Goal: Task Accomplishment & Management: Complete application form

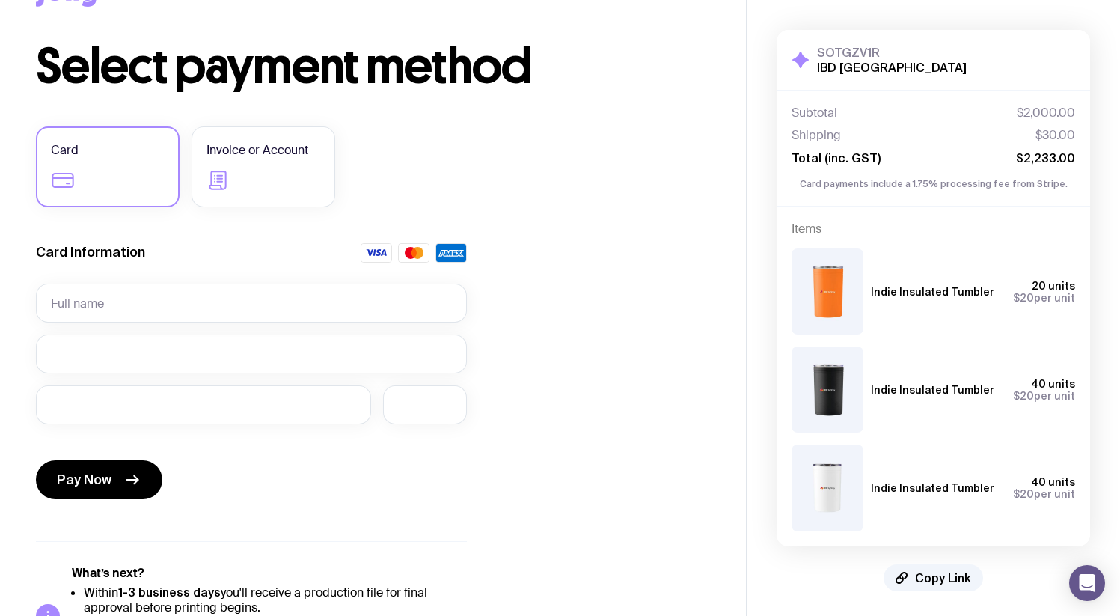
click at [878, 183] on p "Card payments include a 1.75% processing fee from Stripe." at bounding box center [934, 183] width 284 height 13
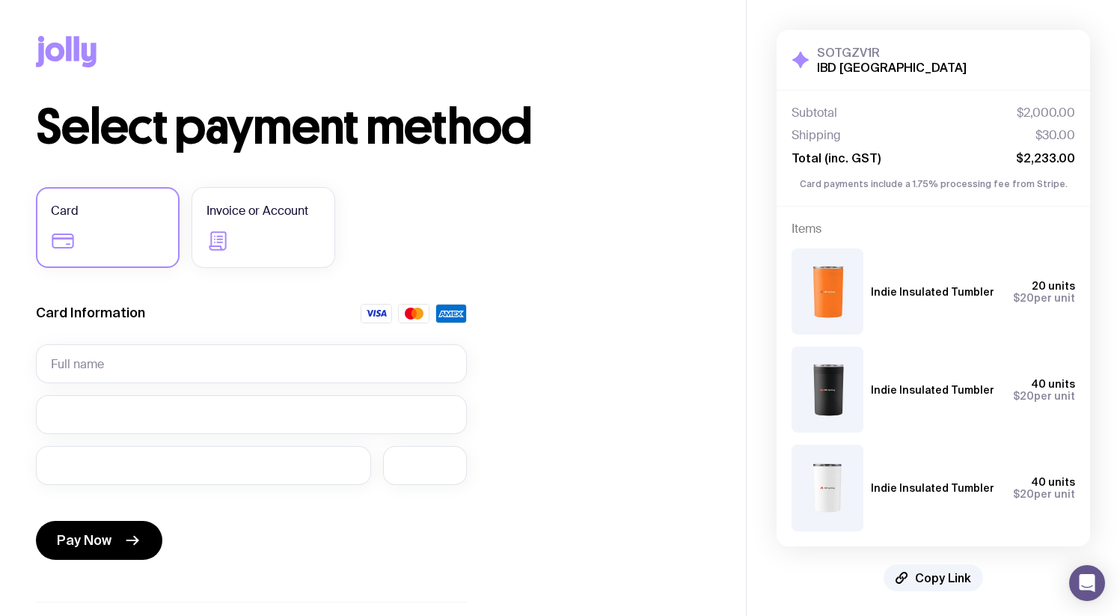
click at [797, 60] on icon at bounding box center [800, 60] width 16 height 16
click at [49, 46] on icon at bounding box center [55, 52] width 19 height 19
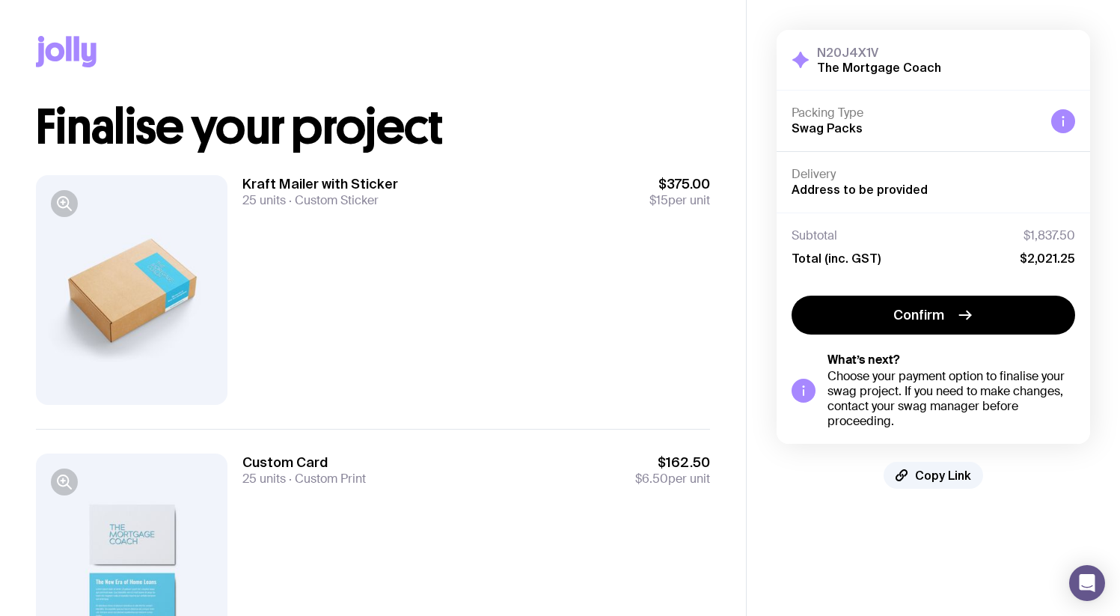
scroll to position [400, 0]
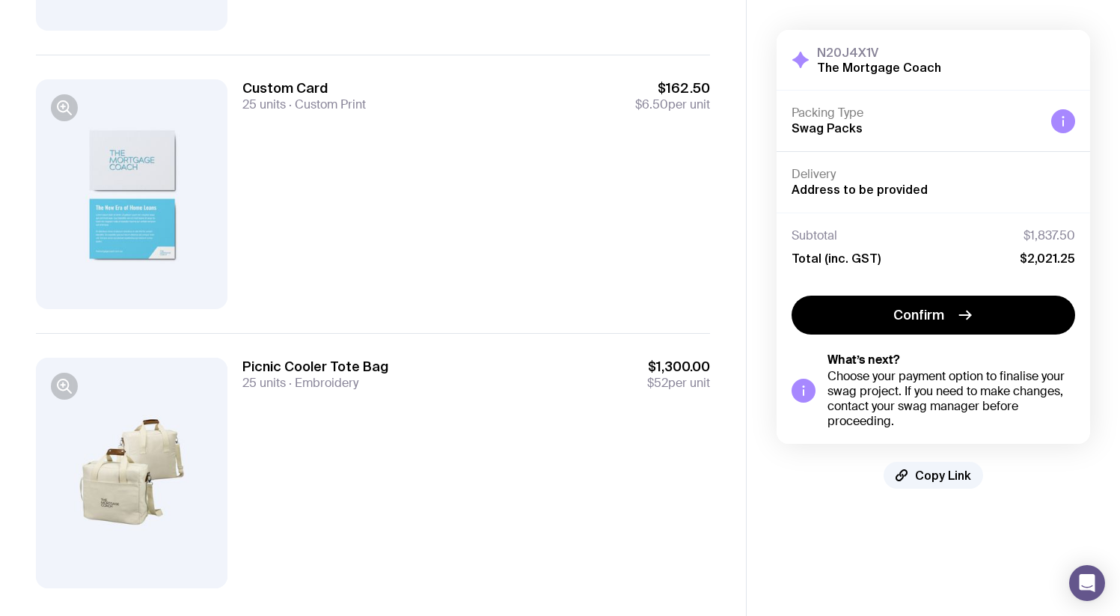
scroll to position [400, 0]
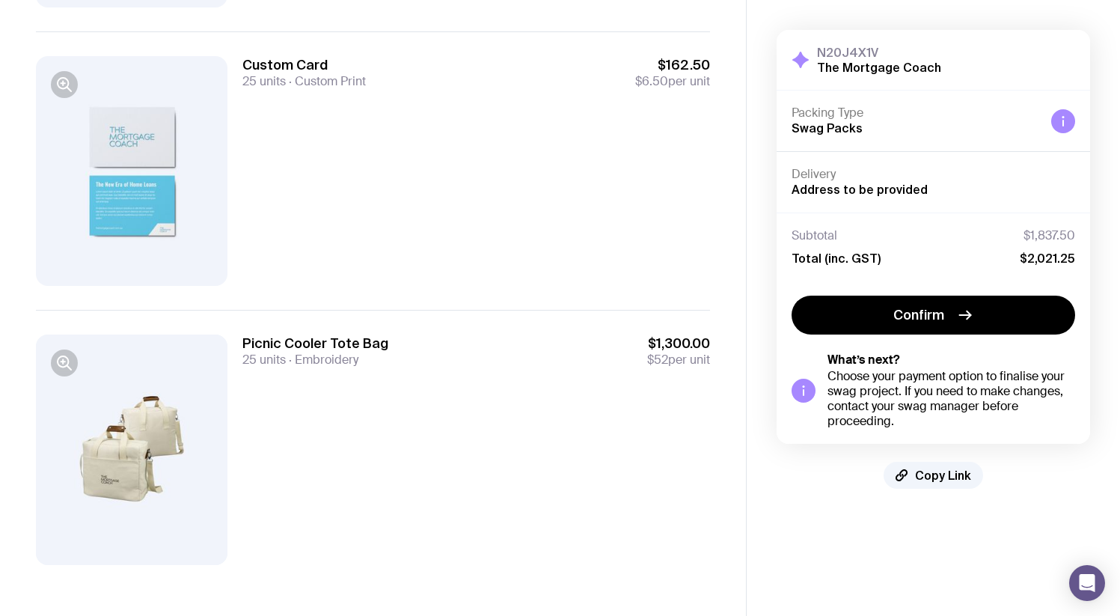
scroll to position [400, 0]
